Goal: Transaction & Acquisition: Purchase product/service

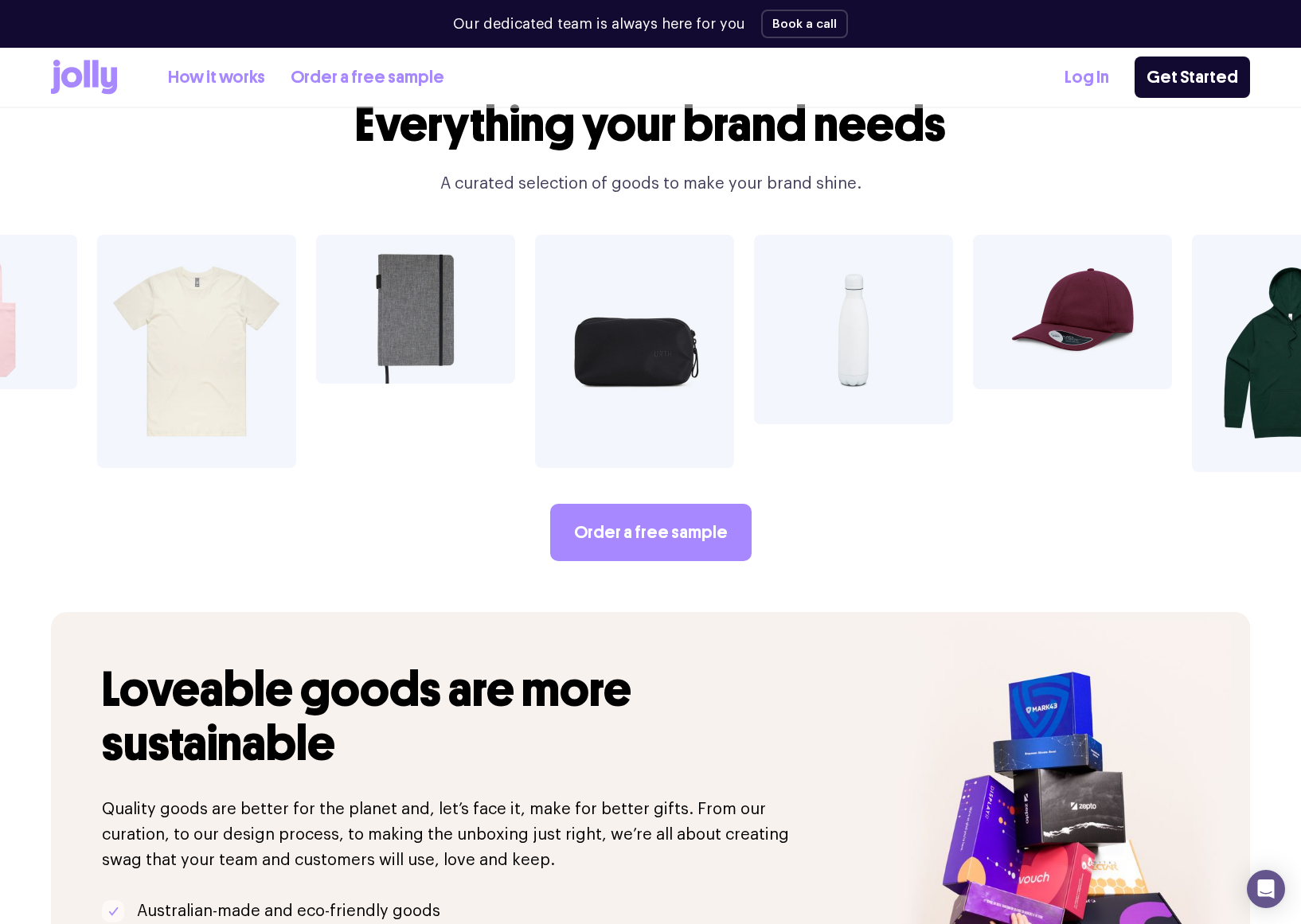
scroll to position [2771, 0]
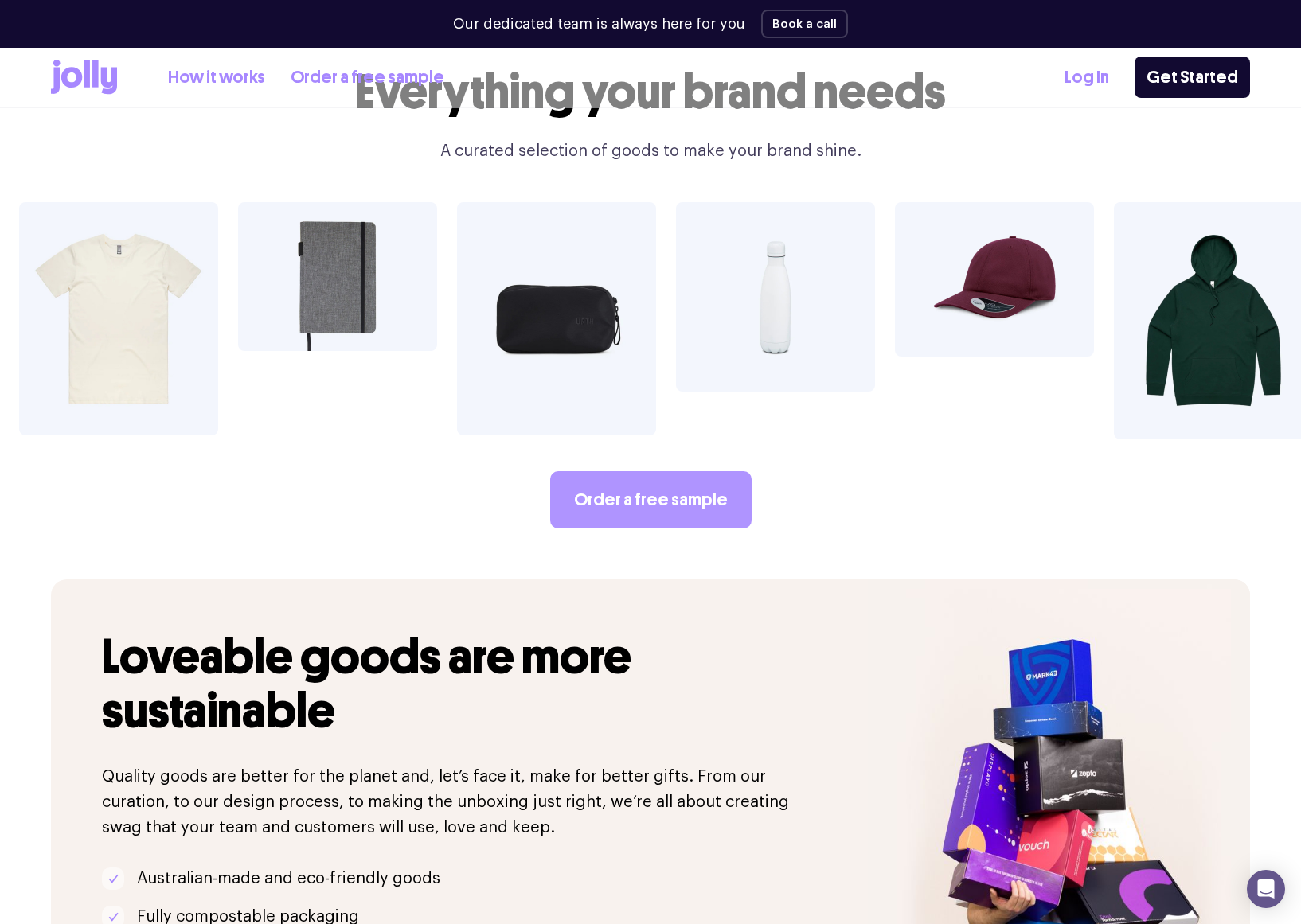
click at [582, 471] on link "Order a free sample" at bounding box center [650, 499] width 201 height 57
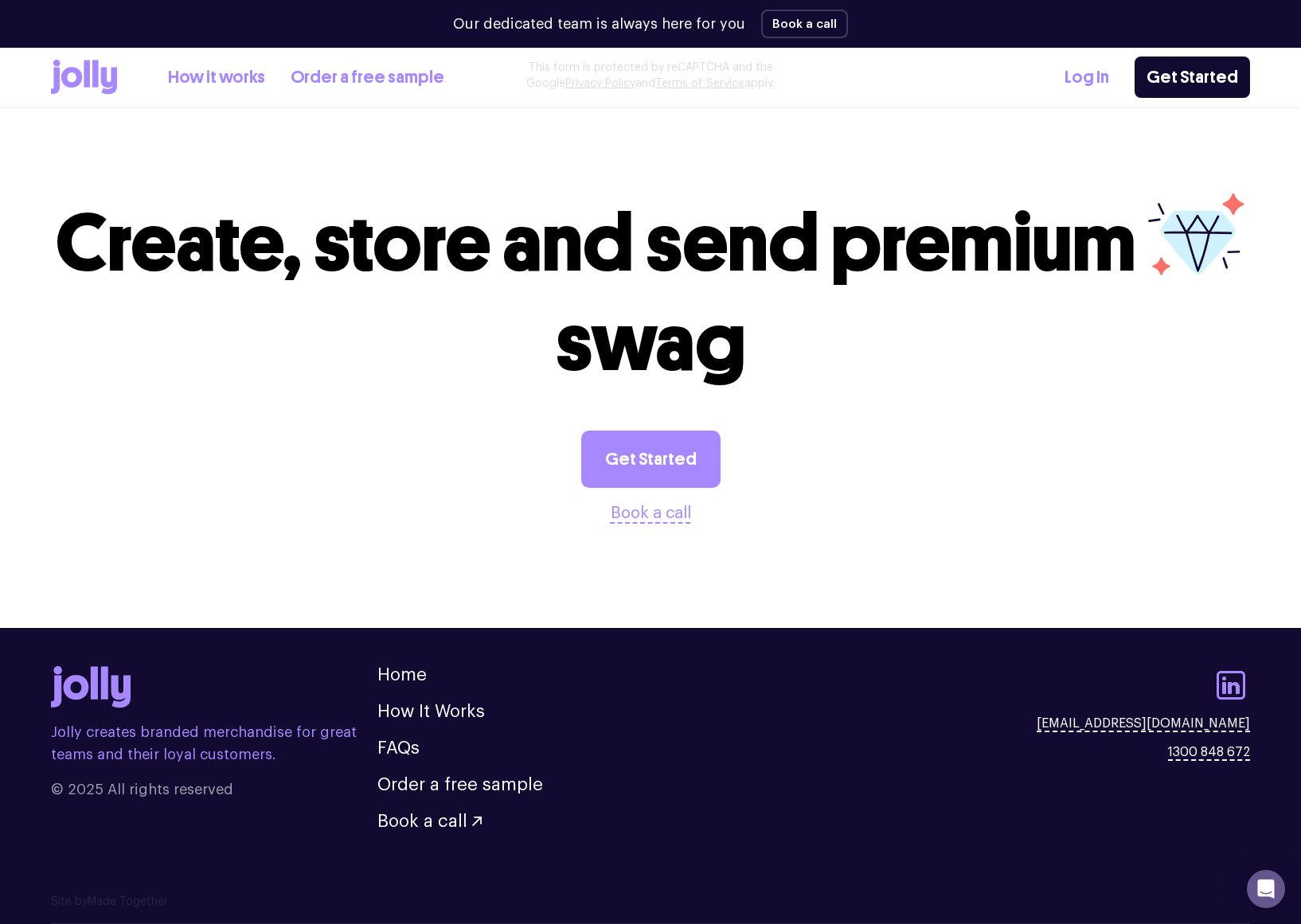
scroll to position [1581, 0]
click at [423, 716] on link "How It Works" at bounding box center [431, 712] width 108 height 18
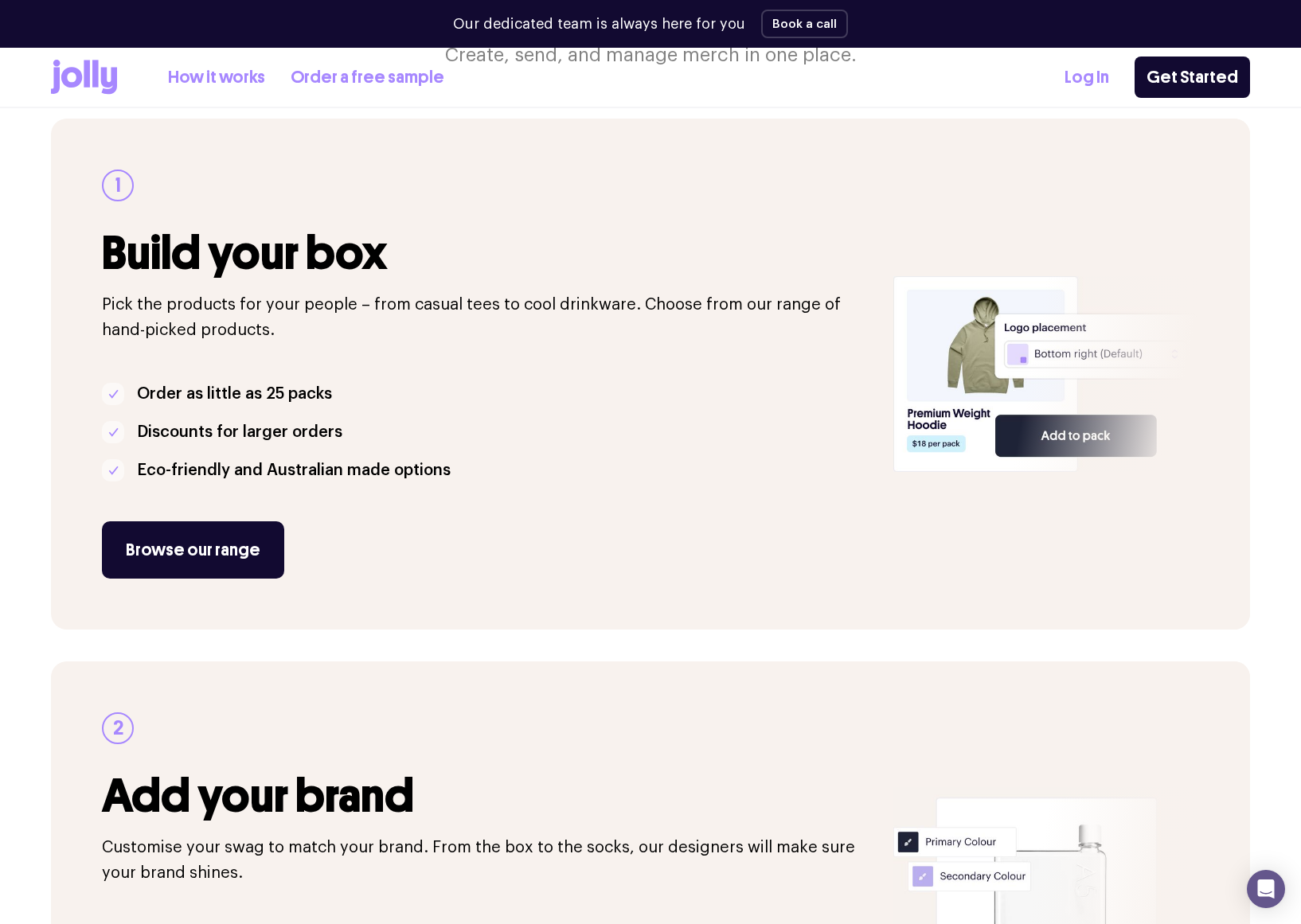
scroll to position [219, 0]
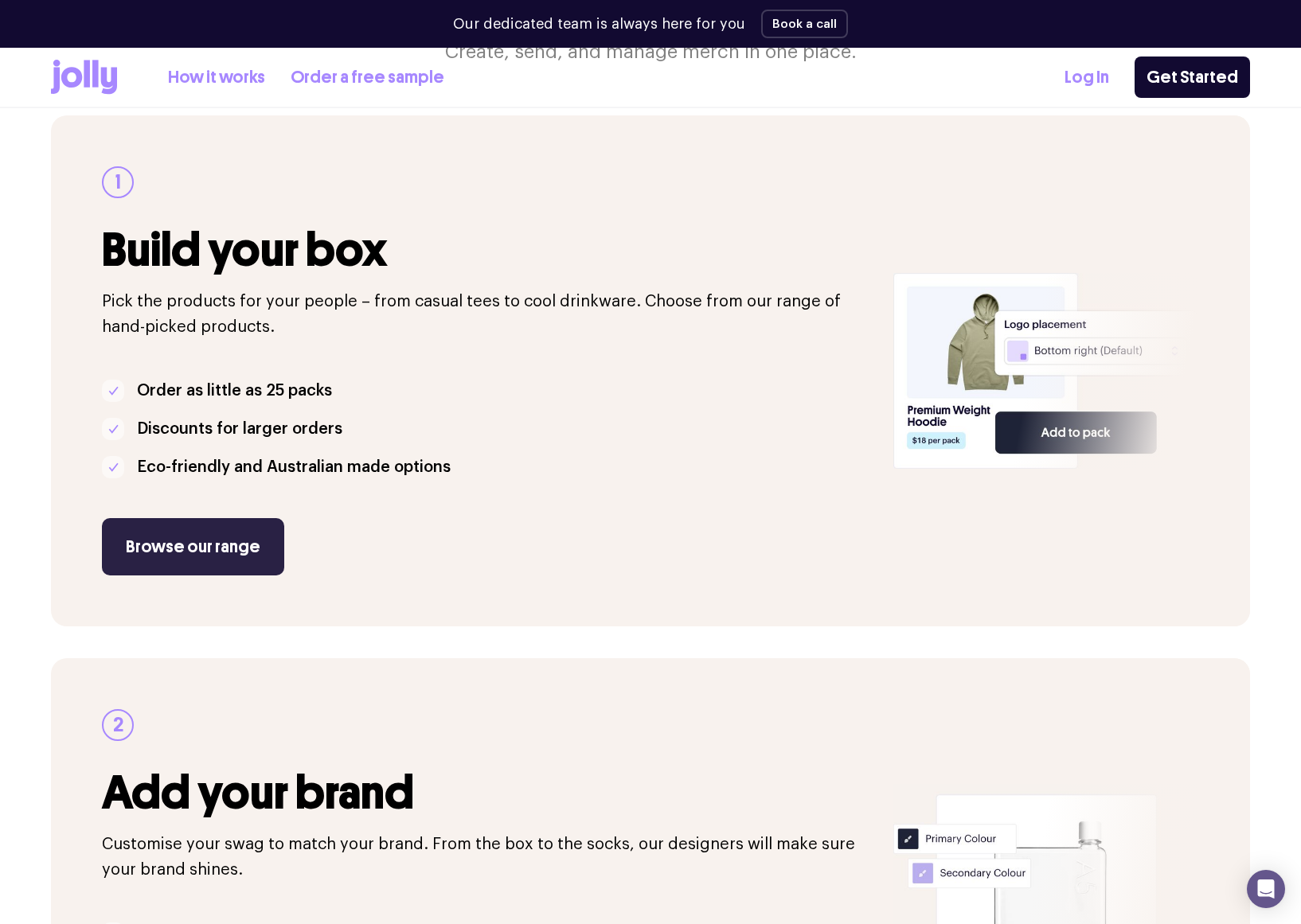
click at [214, 547] on link "Browse our range" at bounding box center [193, 546] width 182 height 57
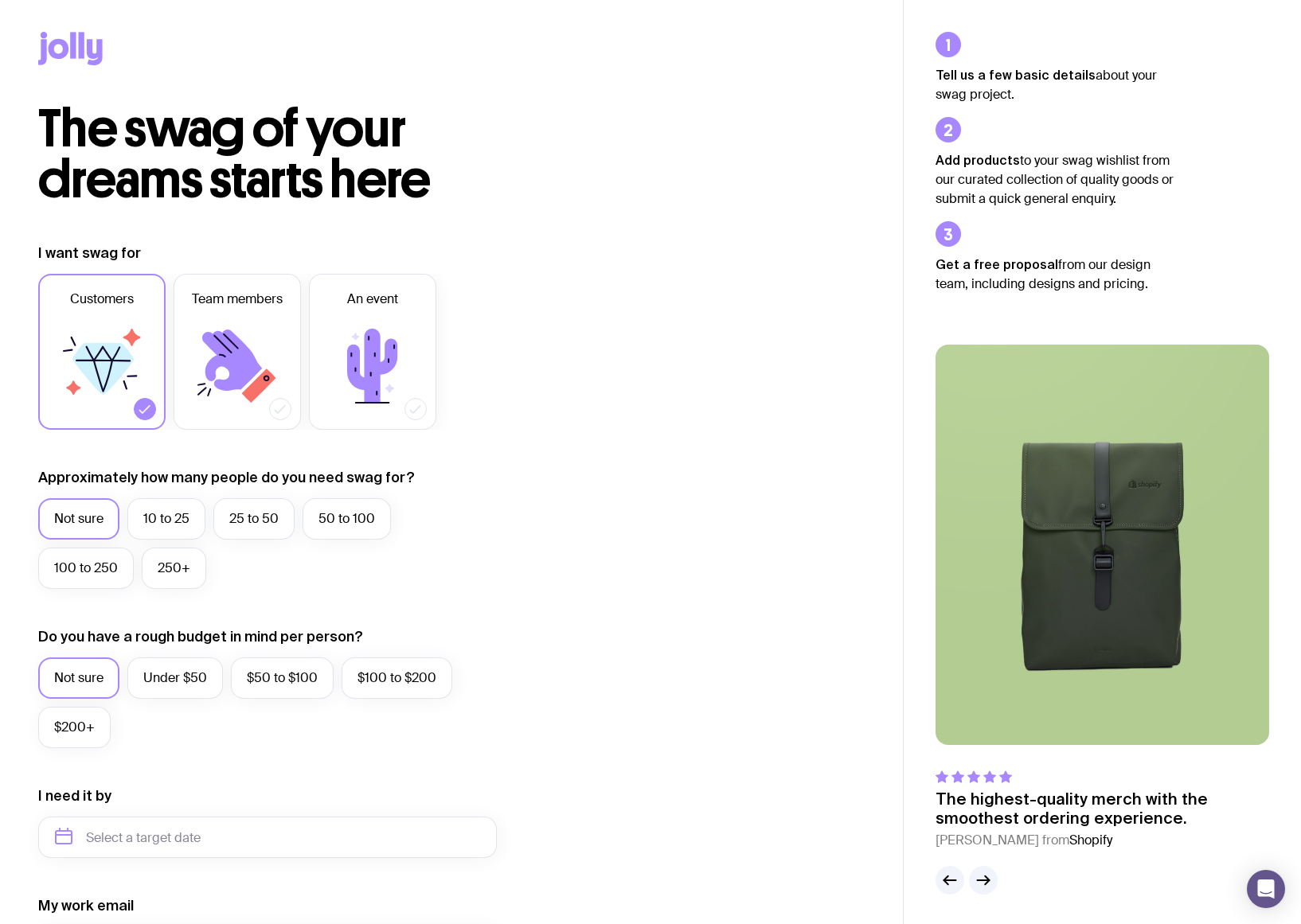
drag, startPoint x: 212, startPoint y: 383, endPoint x: 226, endPoint y: 439, distance: 57.7
click at [212, 383] on icon at bounding box center [238, 367] width 95 height 95
click at [0, 0] on input "Team members" at bounding box center [0, 0] width 0 height 0
click at [167, 523] on label "10 to 25" at bounding box center [166, 519] width 78 height 41
click at [0, 0] on input "10 to 25" at bounding box center [0, 0] width 0 height 0
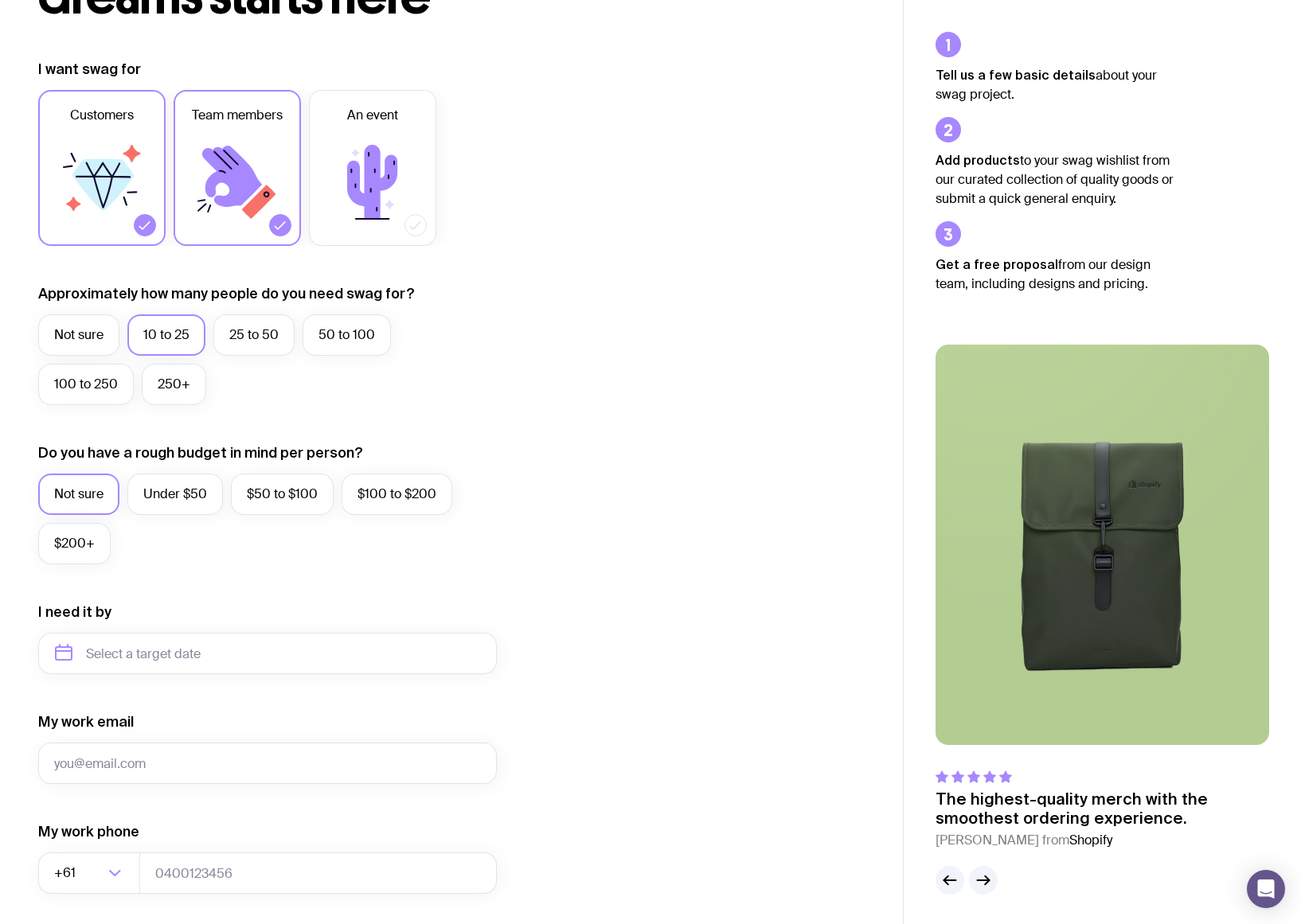
scroll to position [185, 0]
drag, startPoint x: 187, startPoint y: 485, endPoint x: 321, endPoint y: 538, distance: 144.1
click at [187, 485] on label "Under $50" at bounding box center [175, 493] width 95 height 41
click at [0, 0] on input "Under $50" at bounding box center [0, 0] width 0 height 0
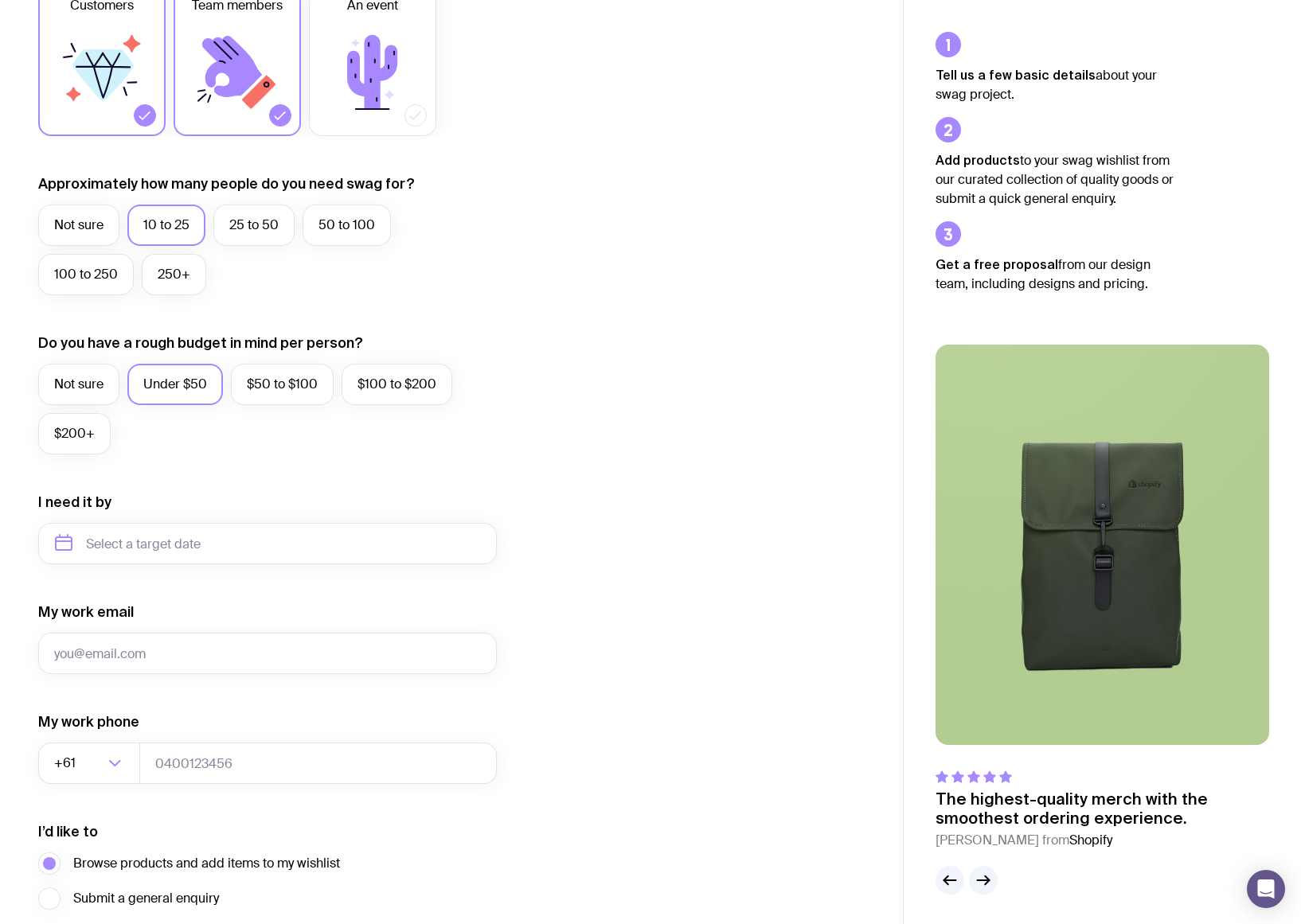
scroll to position [324, 0]
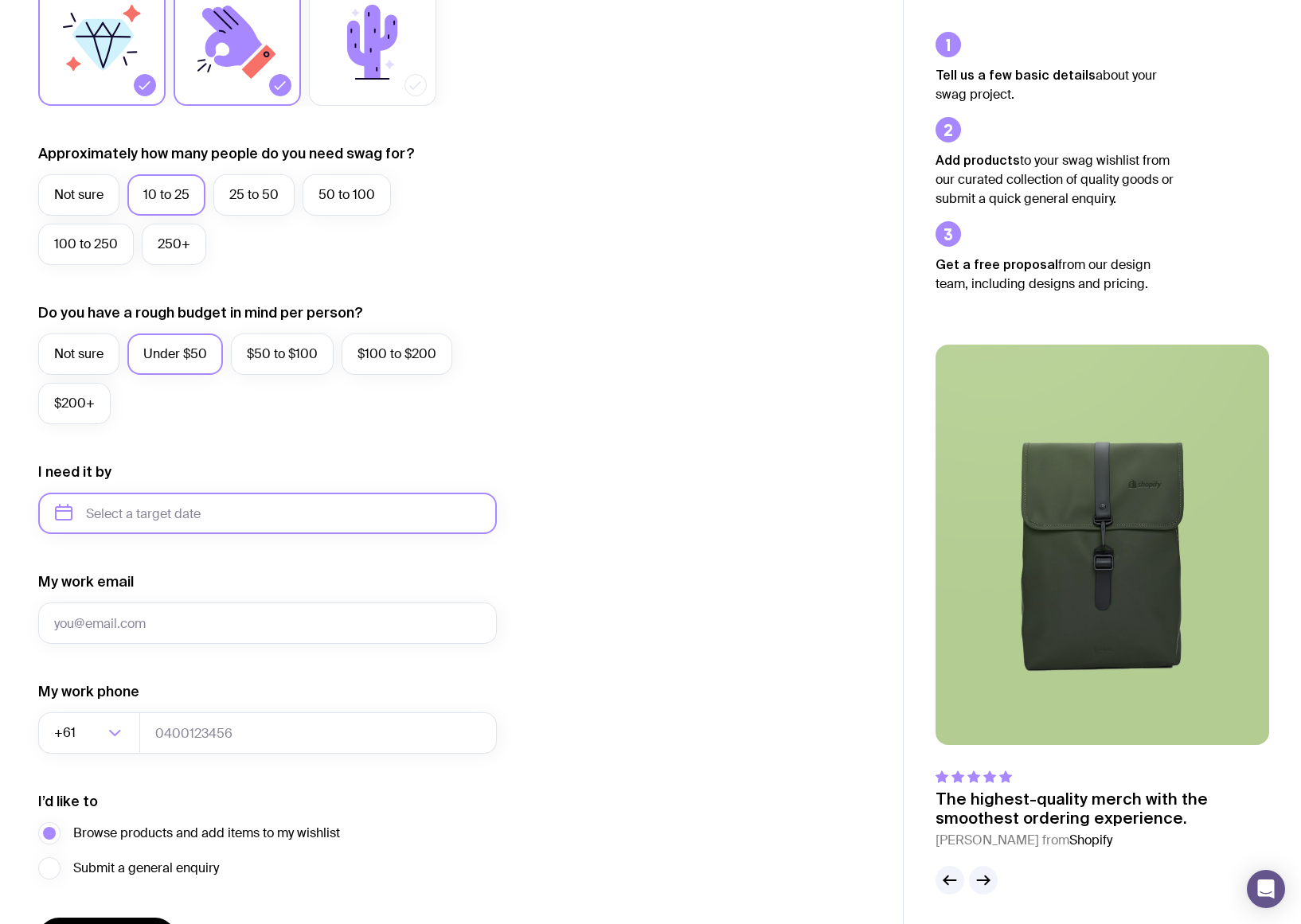
click at [311, 503] on input "text" at bounding box center [267, 513] width 458 height 41
click at [105, 693] on button "Sep" at bounding box center [75, 709] width 58 height 32
type input "[DATE]"
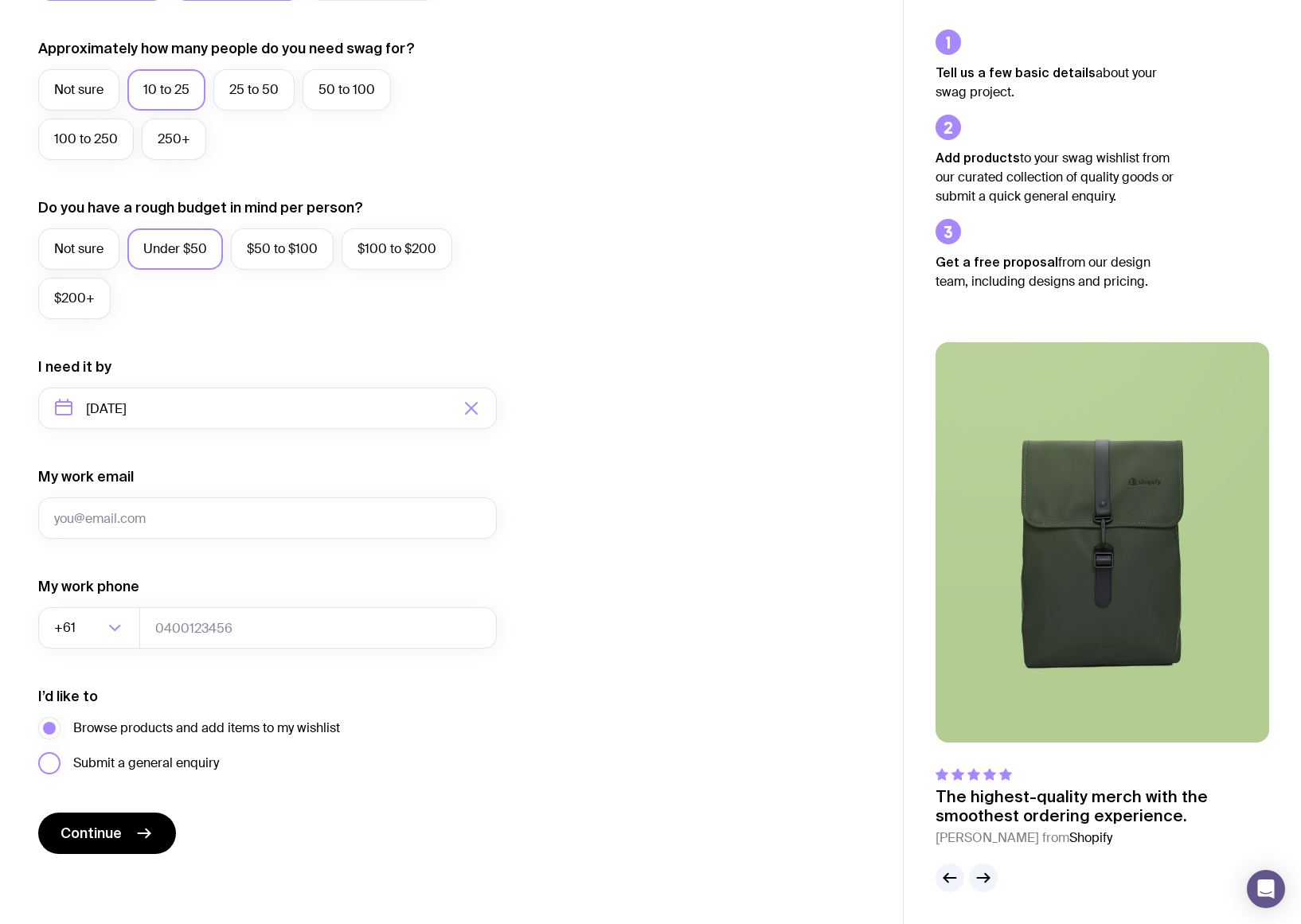
scroll to position [429, 0]
click at [139, 832] on icon "submit" at bounding box center [144, 833] width 19 height 19
click at [392, 700] on div "I’d like to Browse products and add items to my wishlist Submit a general enqui…" at bounding box center [267, 731] width 458 height 88
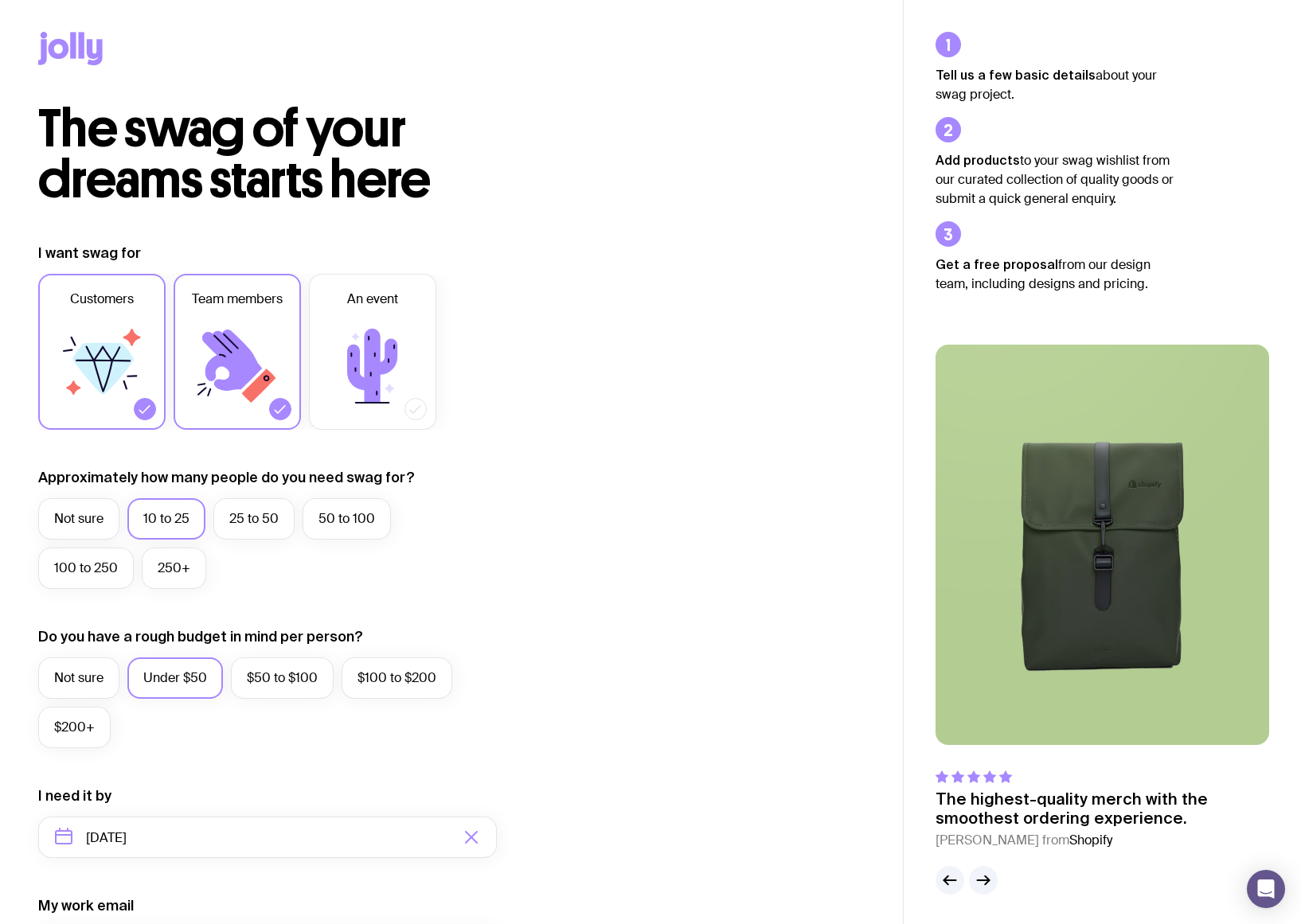
scroll to position [0, 0]
click at [81, 51] on icon at bounding box center [81, 45] width 6 height 26
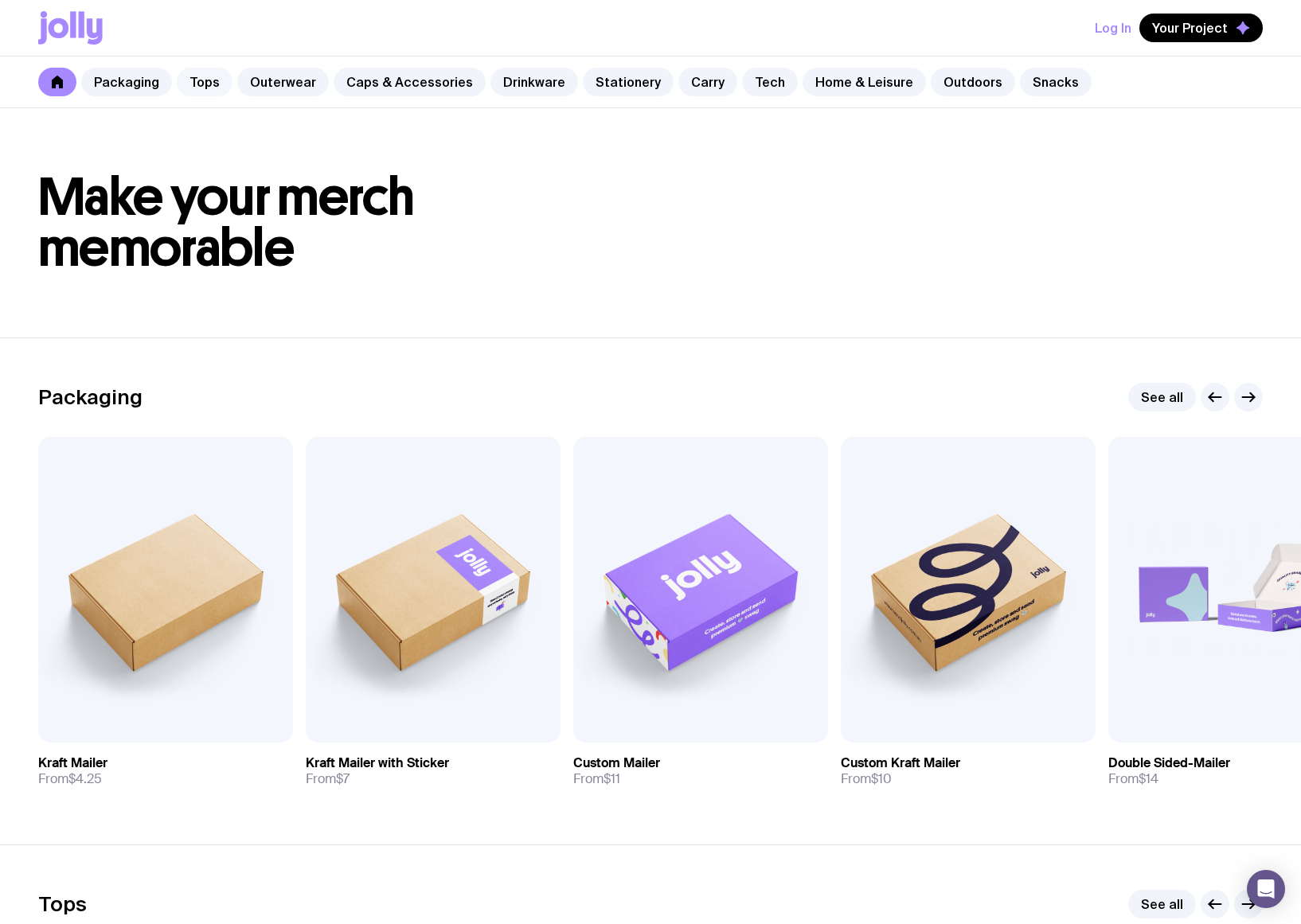
click at [206, 84] on link "Tops" at bounding box center [205, 81] width 56 height 29
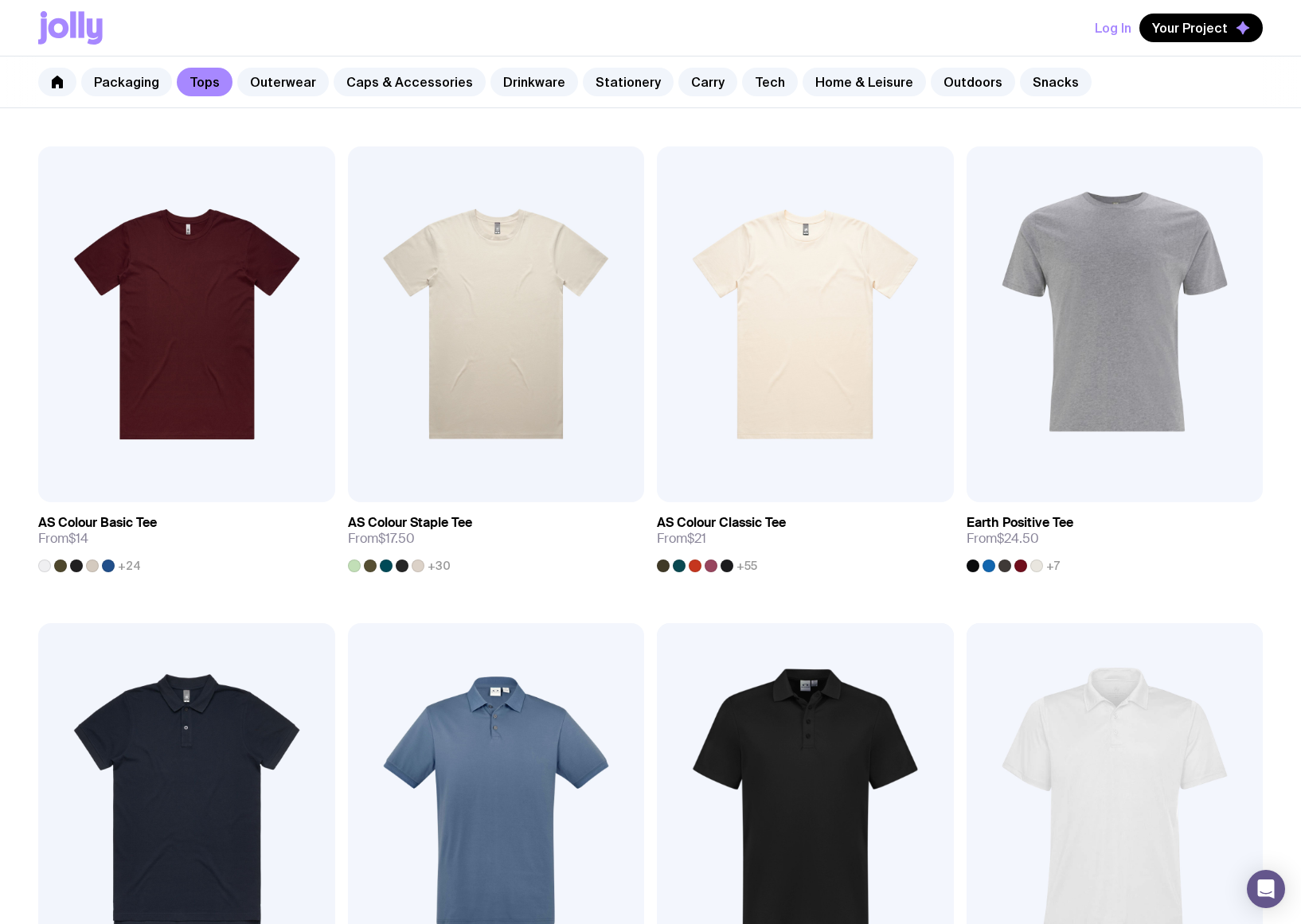
scroll to position [276, 0]
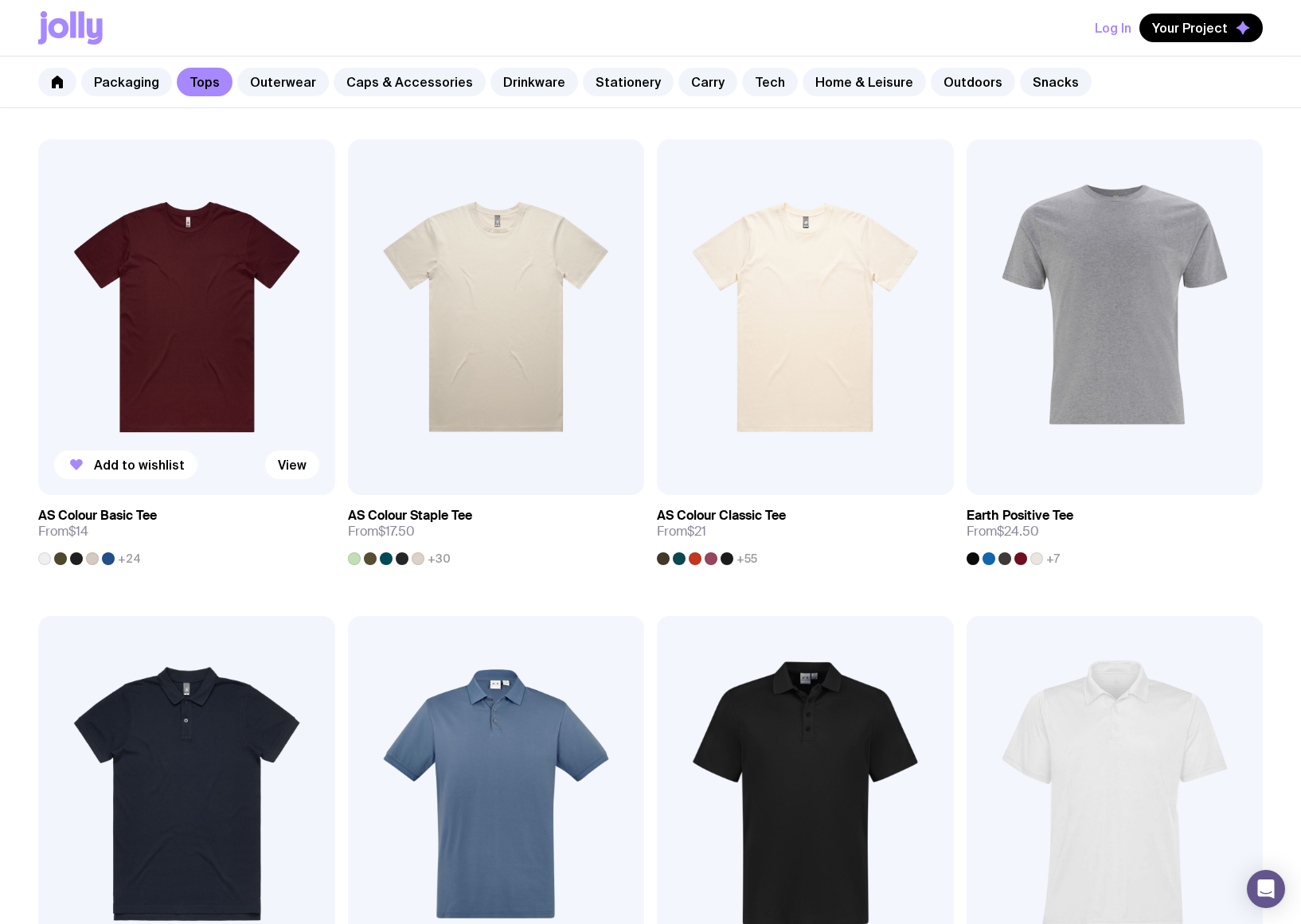
click at [258, 427] on img at bounding box center [187, 317] width 297 height 356
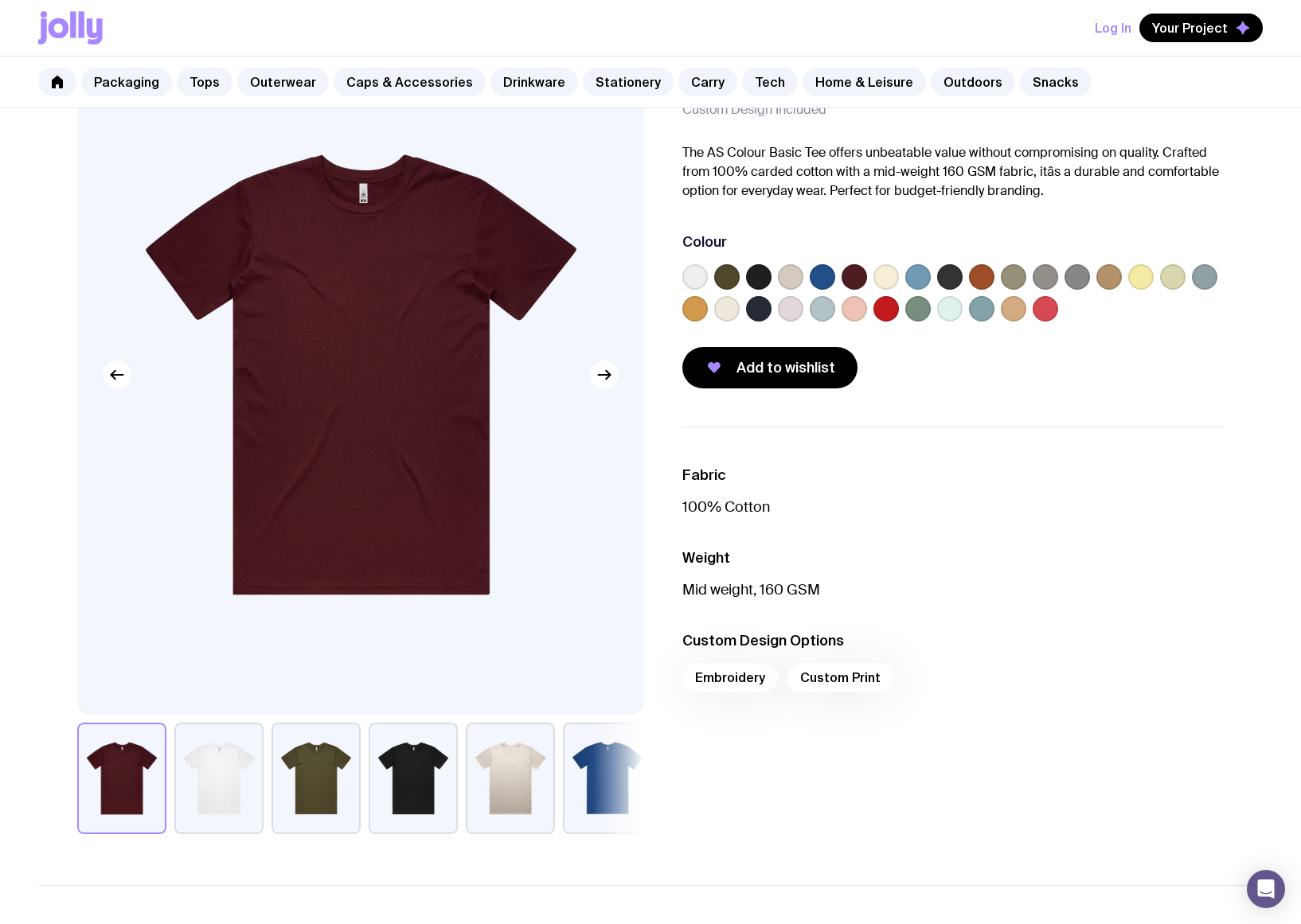
scroll to position [99, 0]
click at [791, 276] on label at bounding box center [790, 276] width 25 height 25
click at [0, 0] on input "radio" at bounding box center [0, 0] width 0 height 0
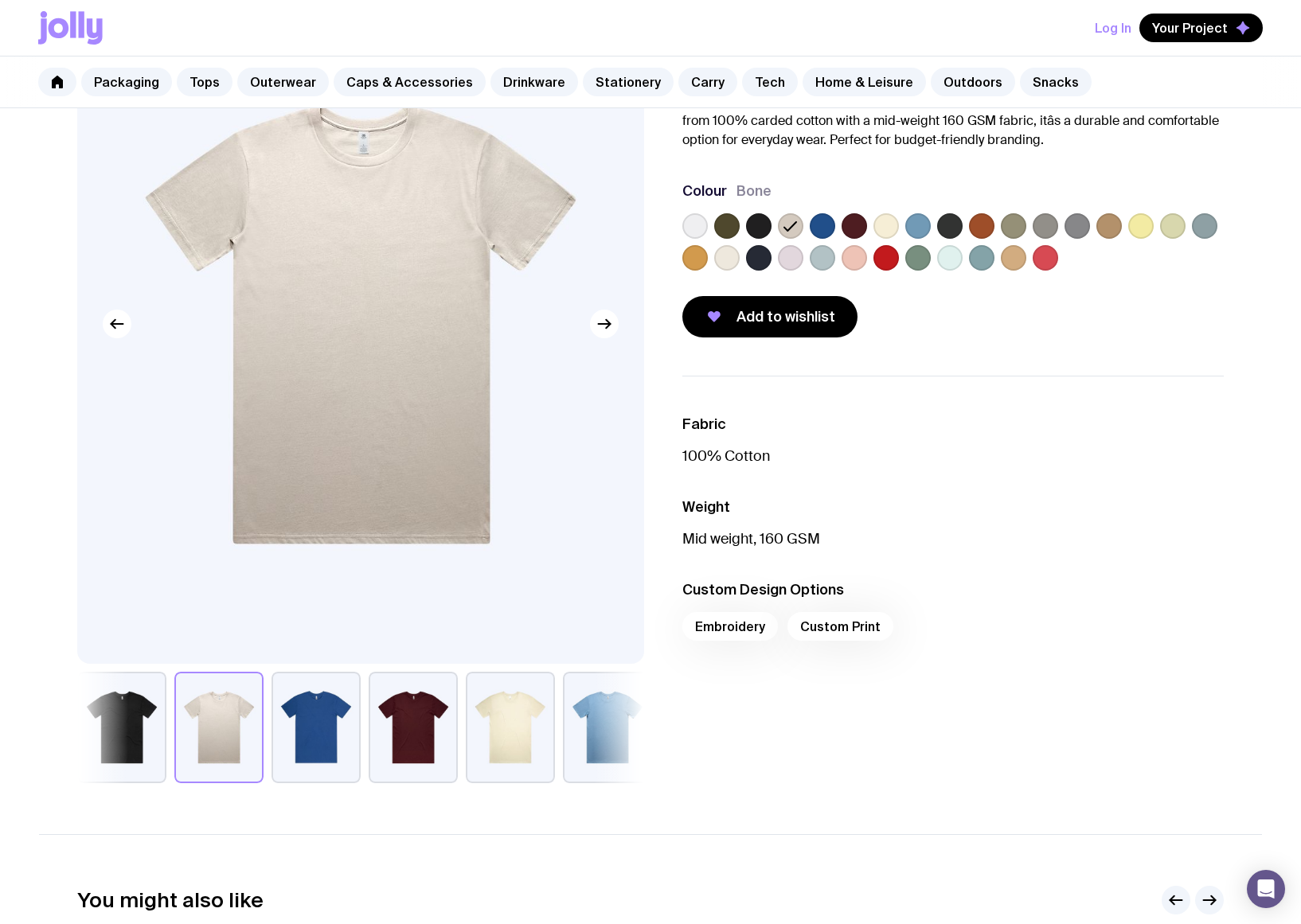
scroll to position [169, 0]
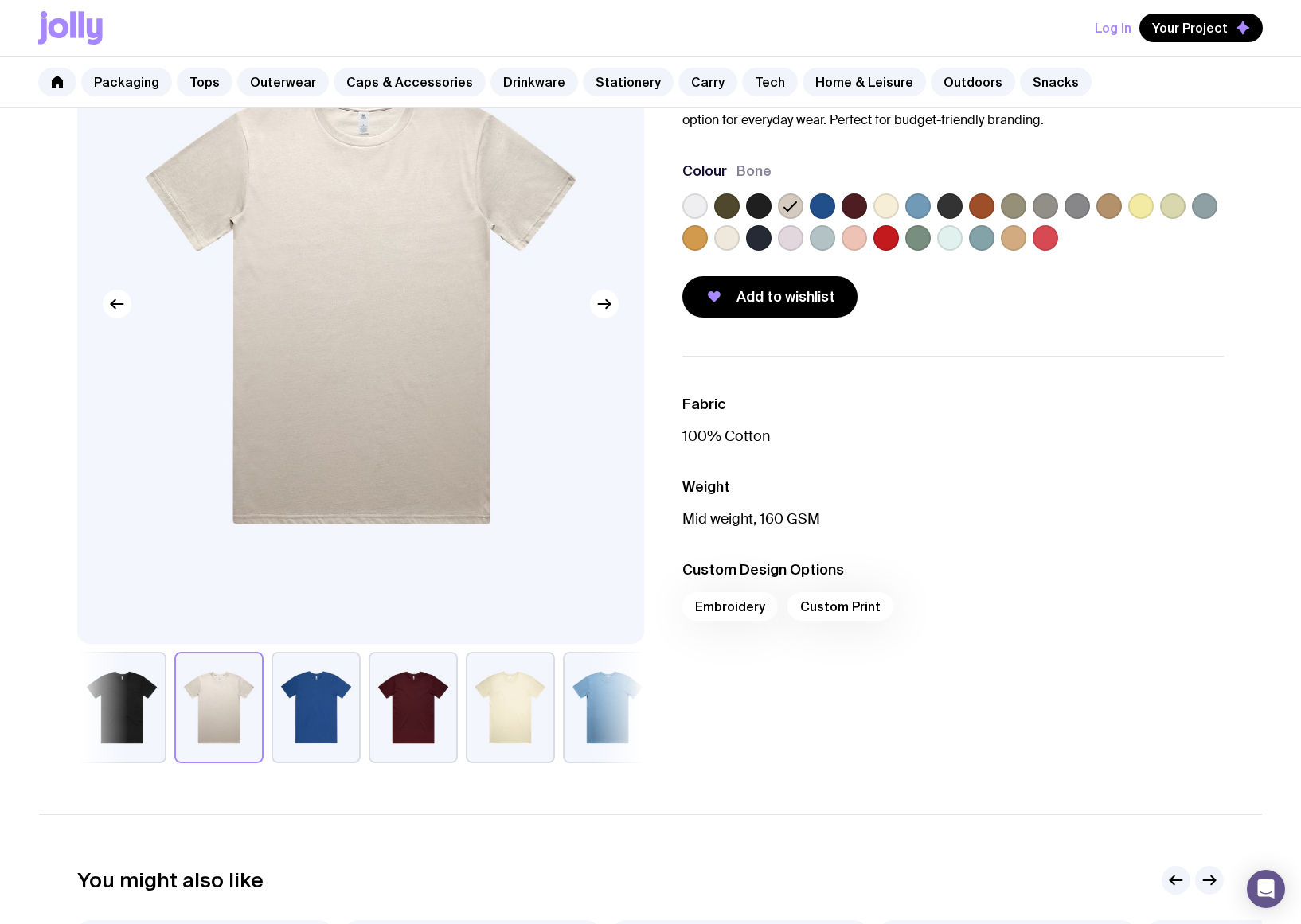
click at [710, 614] on div "Embroidery Custom Print" at bounding box center [953, 611] width 542 height 38
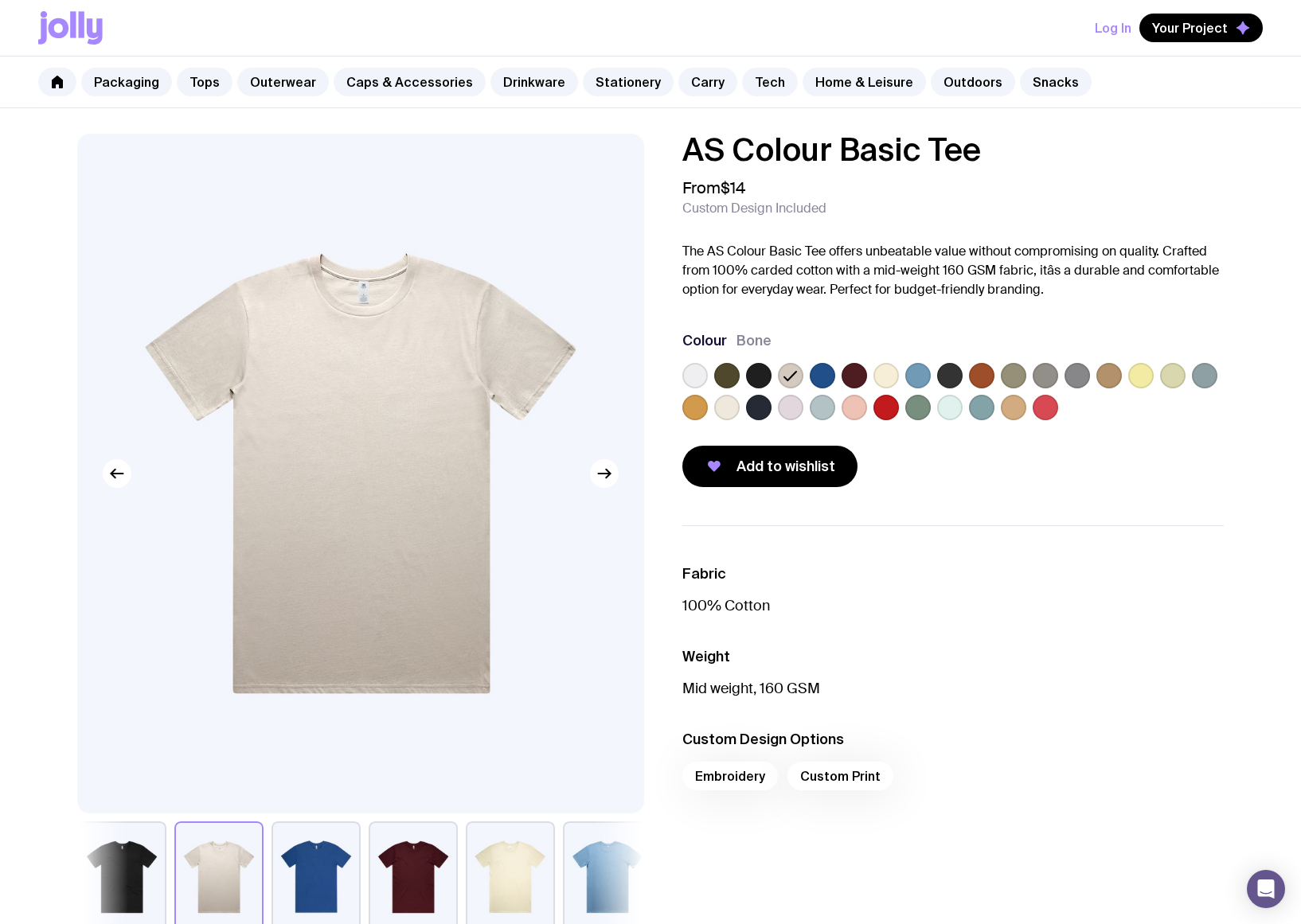
scroll to position [0, 0]
click at [87, 46] on div "Log In Your Project" at bounding box center [650, 28] width 1224 height 56
click at [94, 33] on icon at bounding box center [94, 32] width 16 height 26
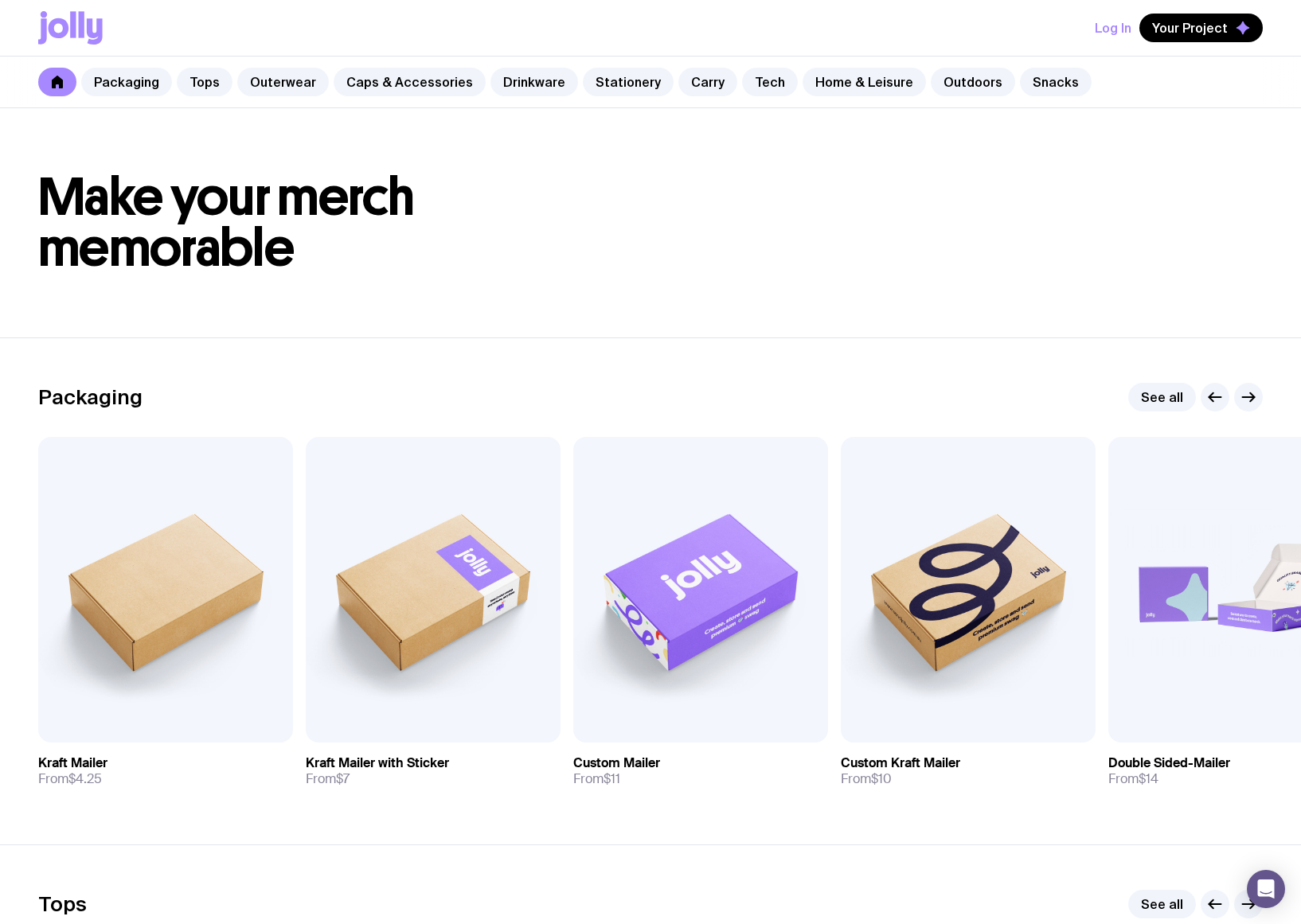
click at [51, 85] on link at bounding box center [57, 81] width 38 height 29
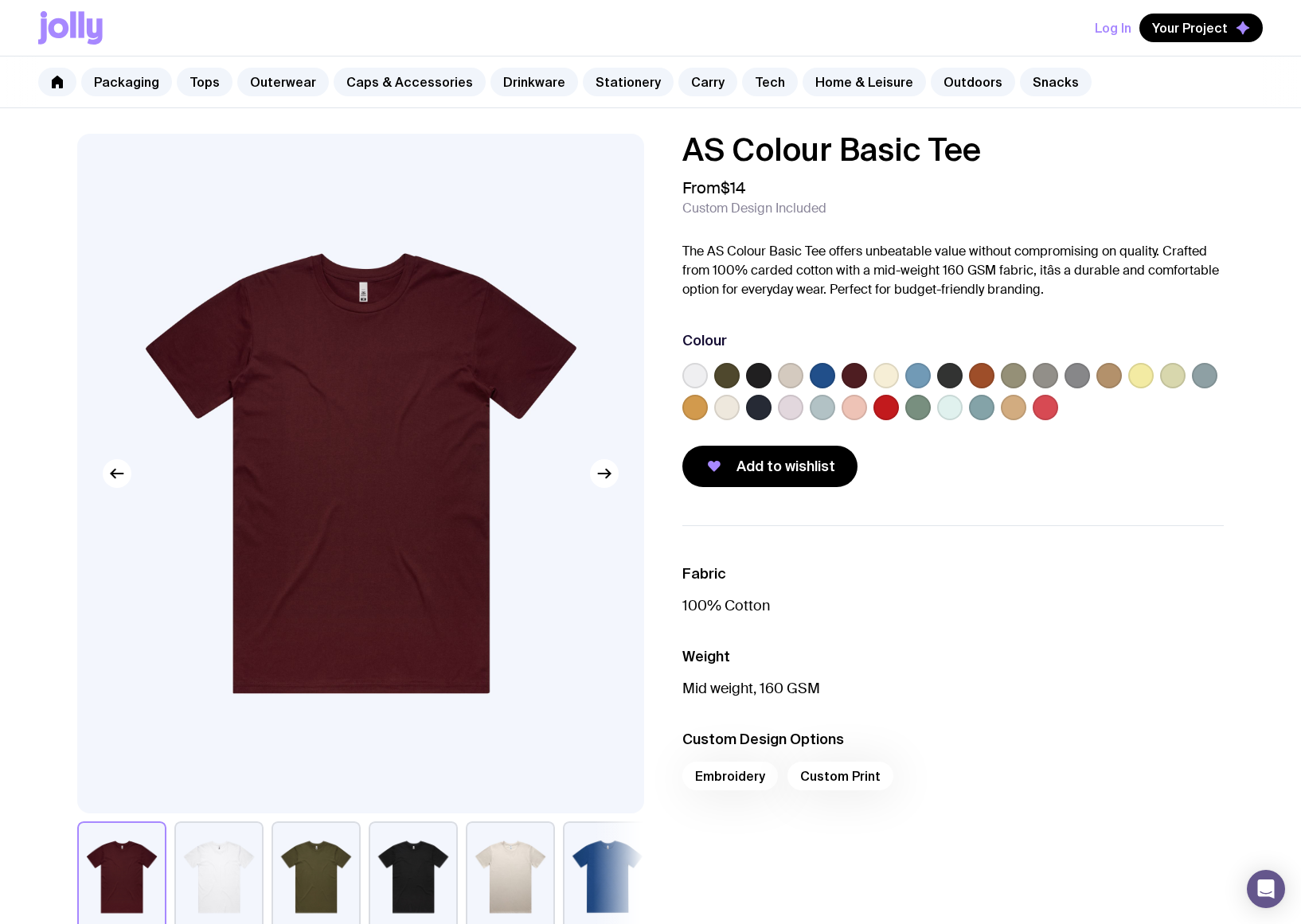
scroll to position [276, 0]
